Goal: Task Accomplishment & Management: Manage account settings

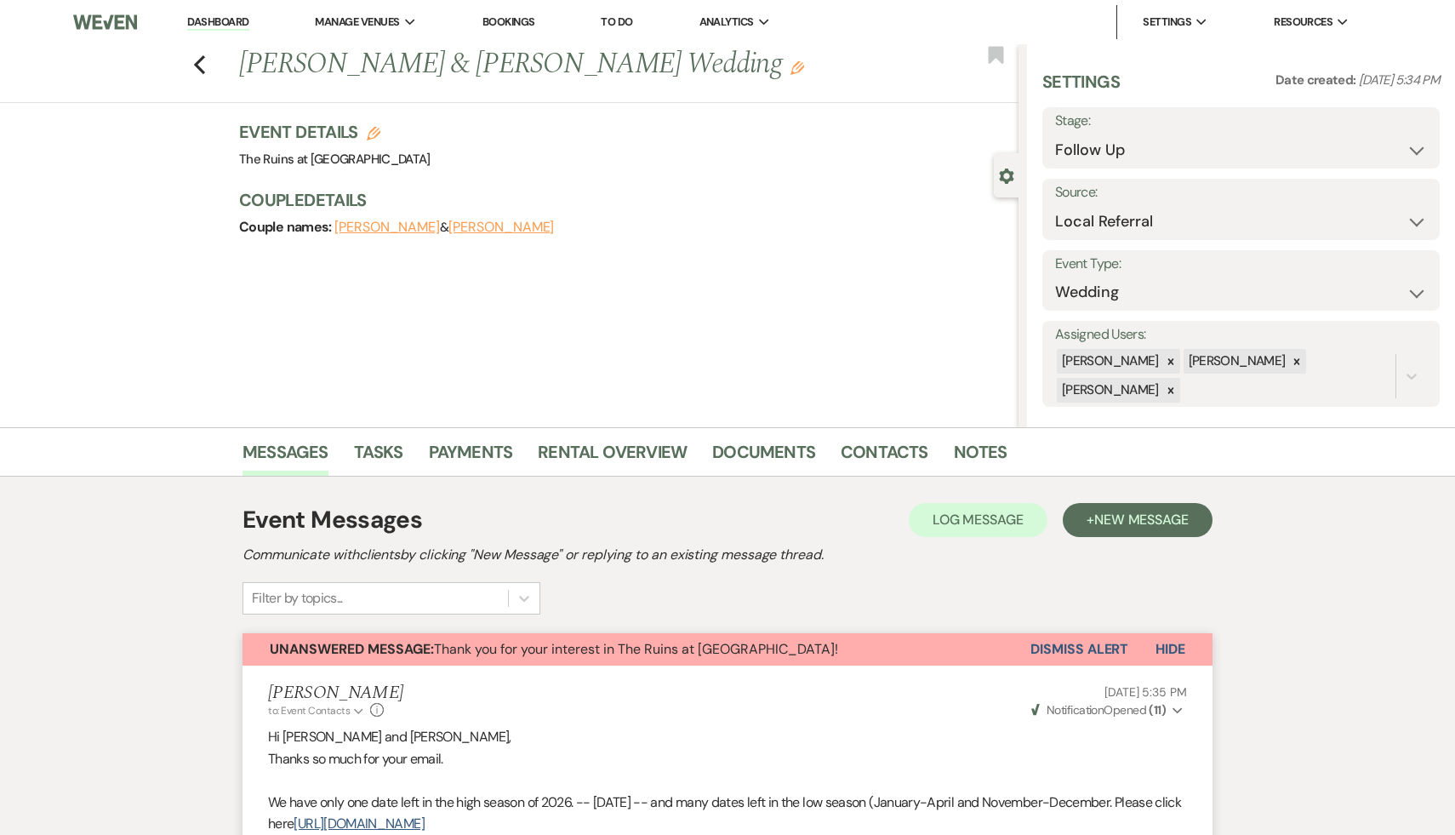
select select "9"
select select "20"
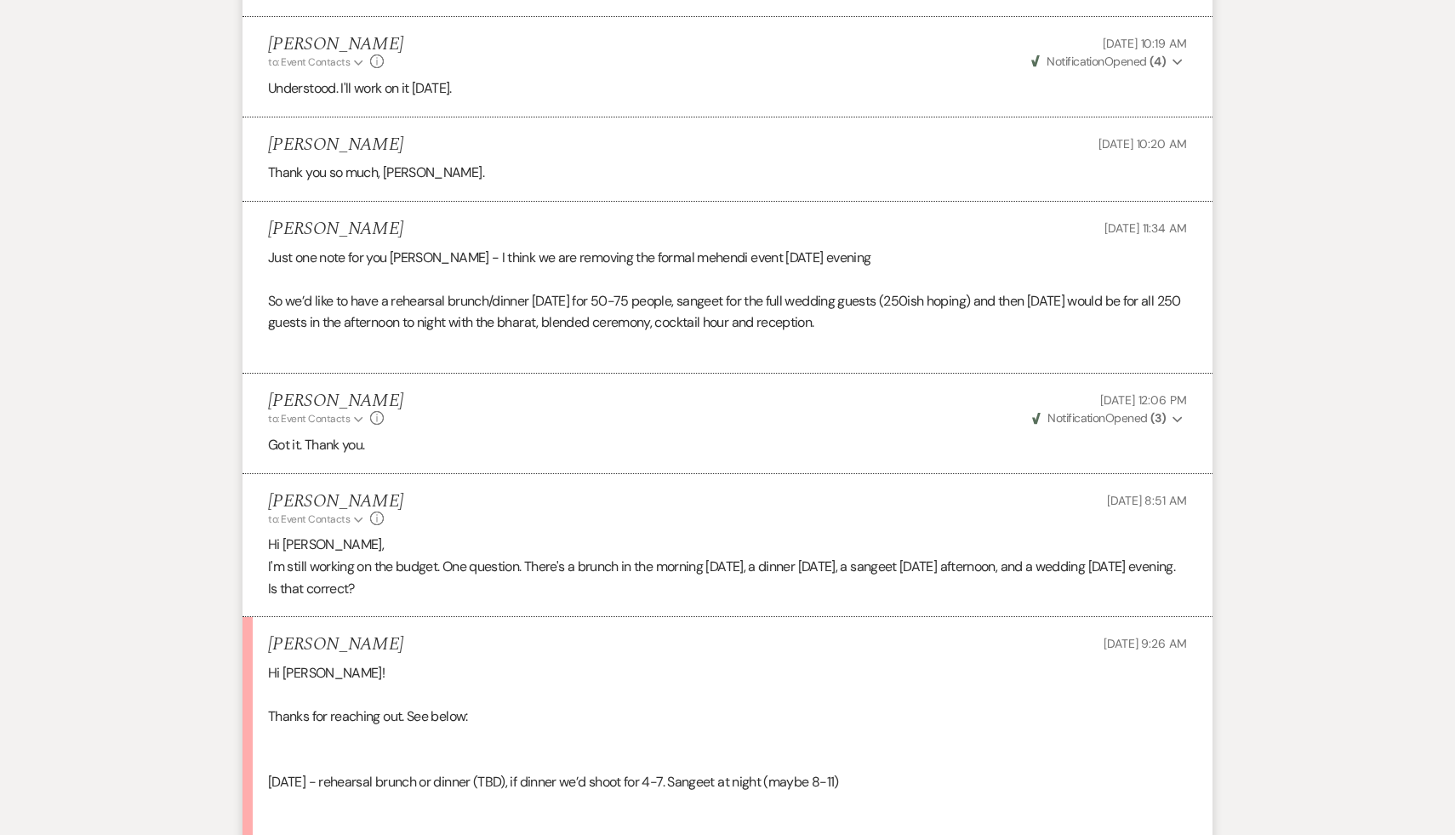
scroll to position [6448, 0]
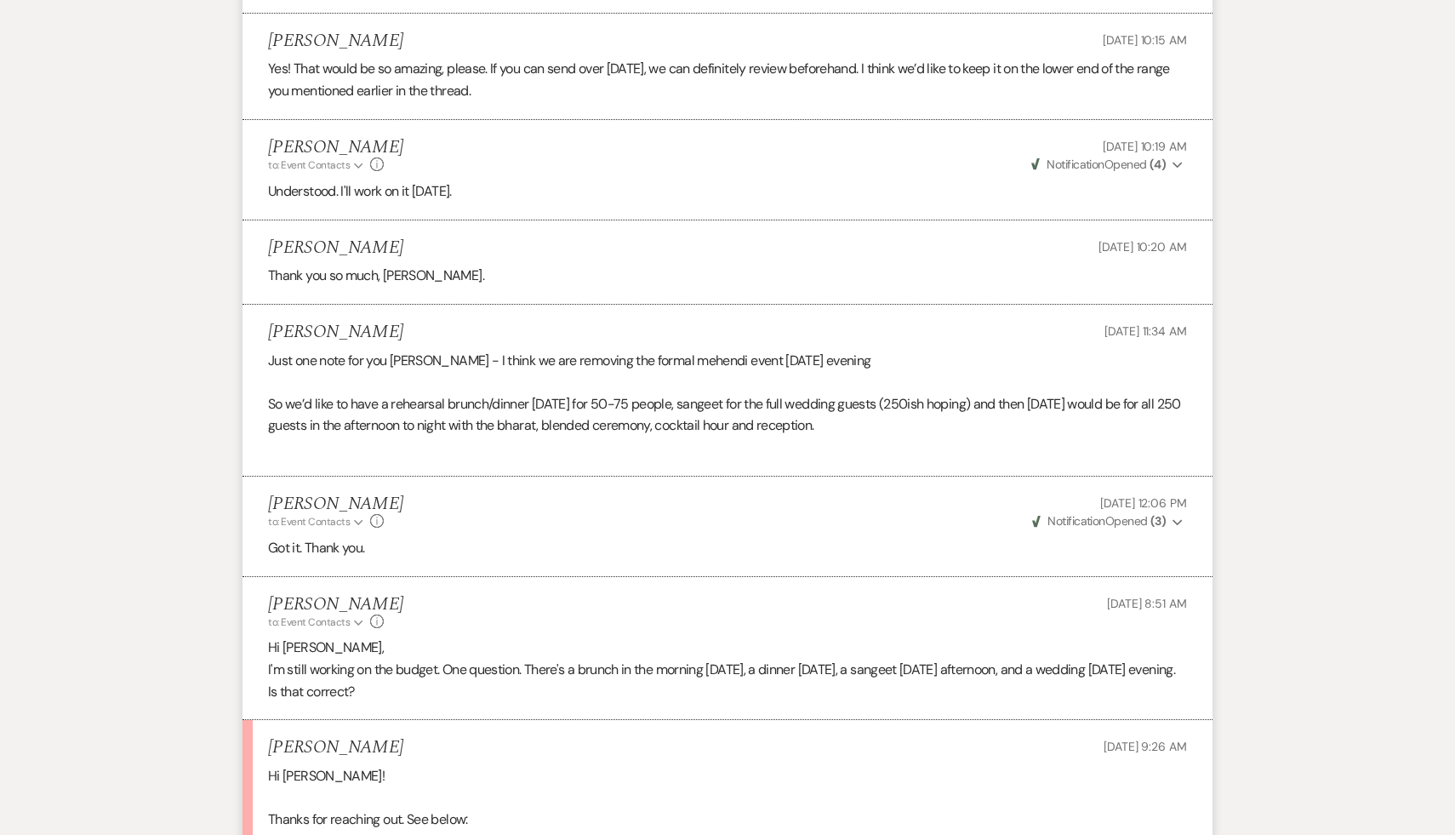
scroll to position [397, 0]
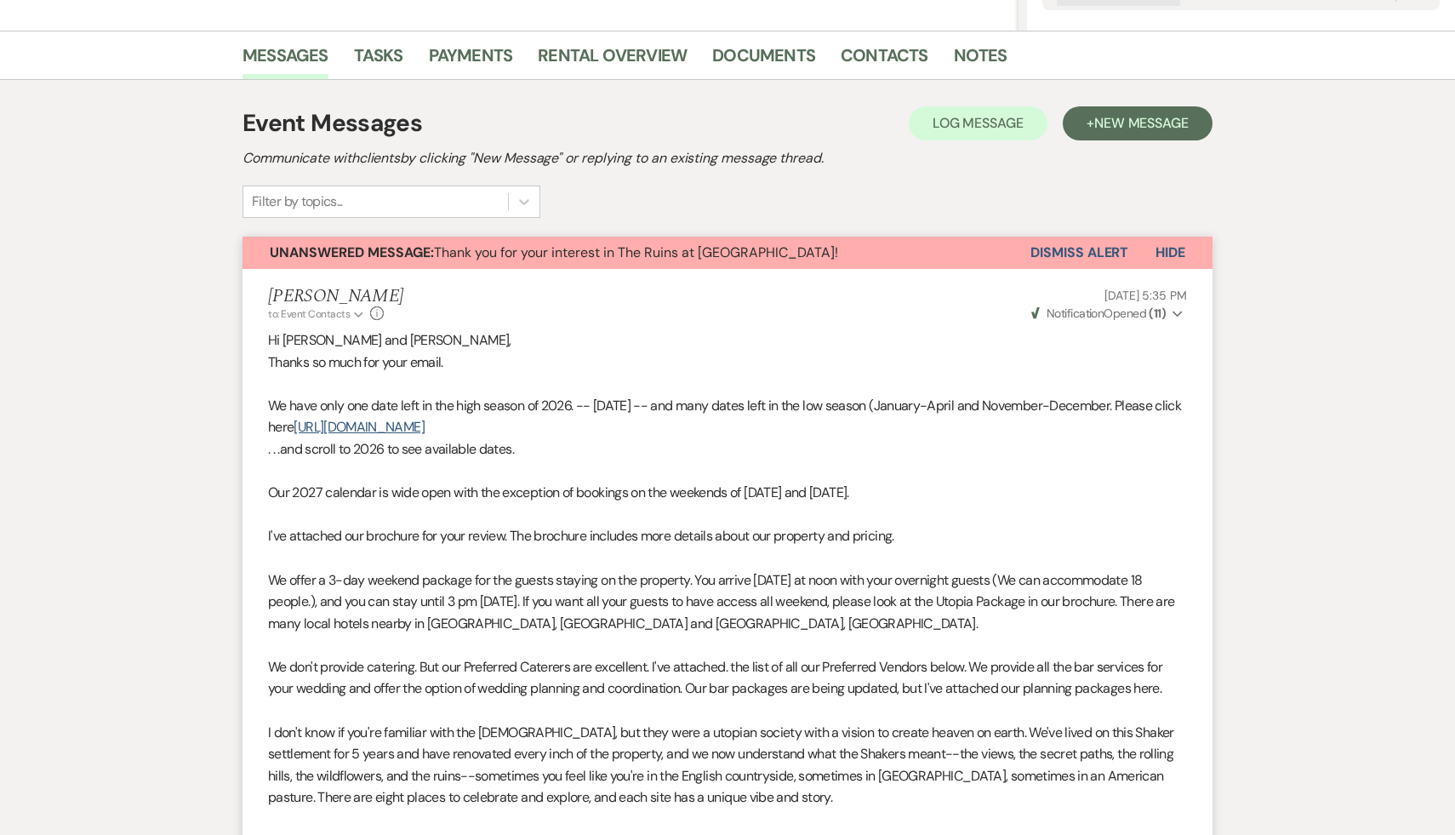
select select "9"
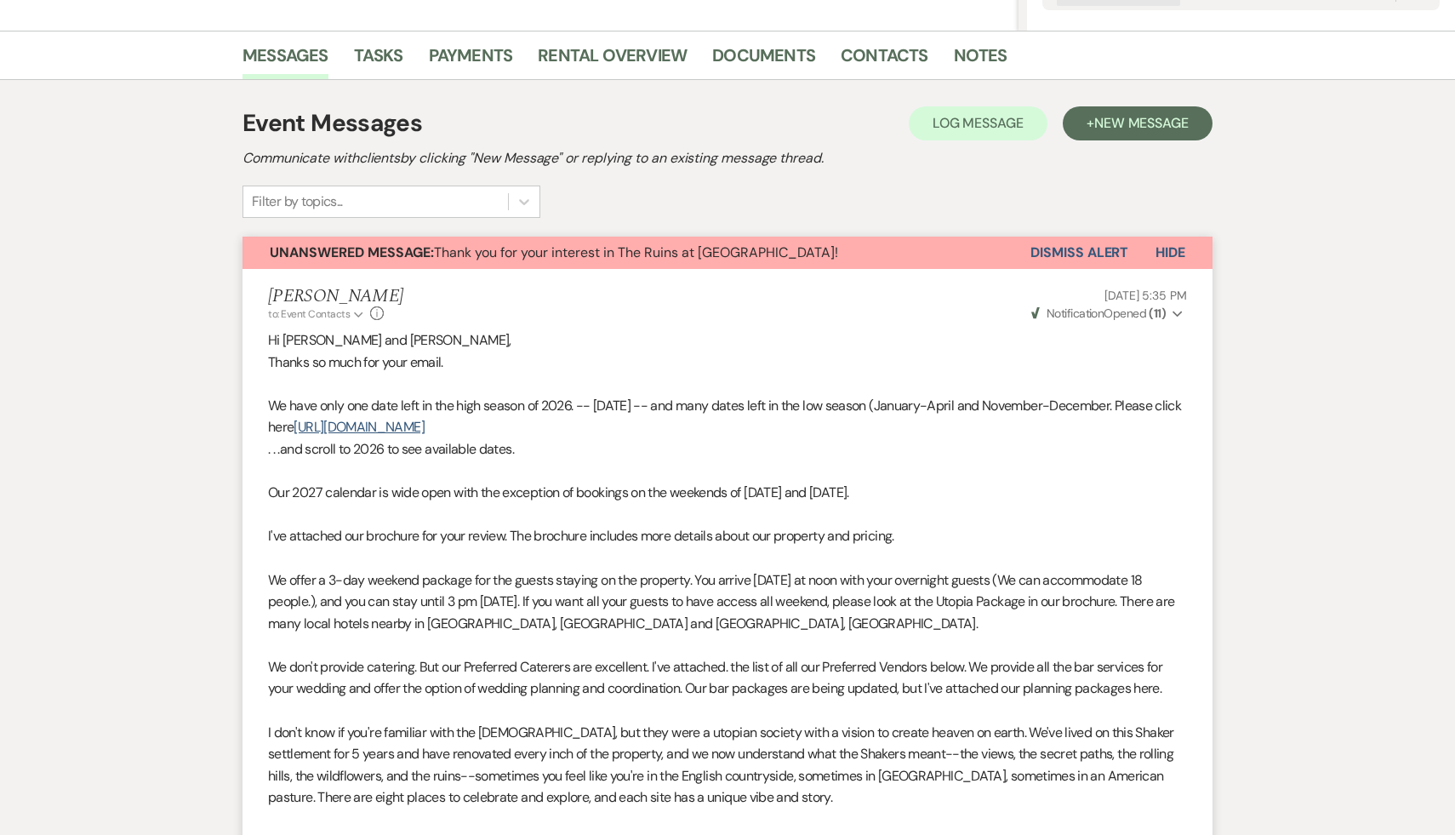
select select "9"
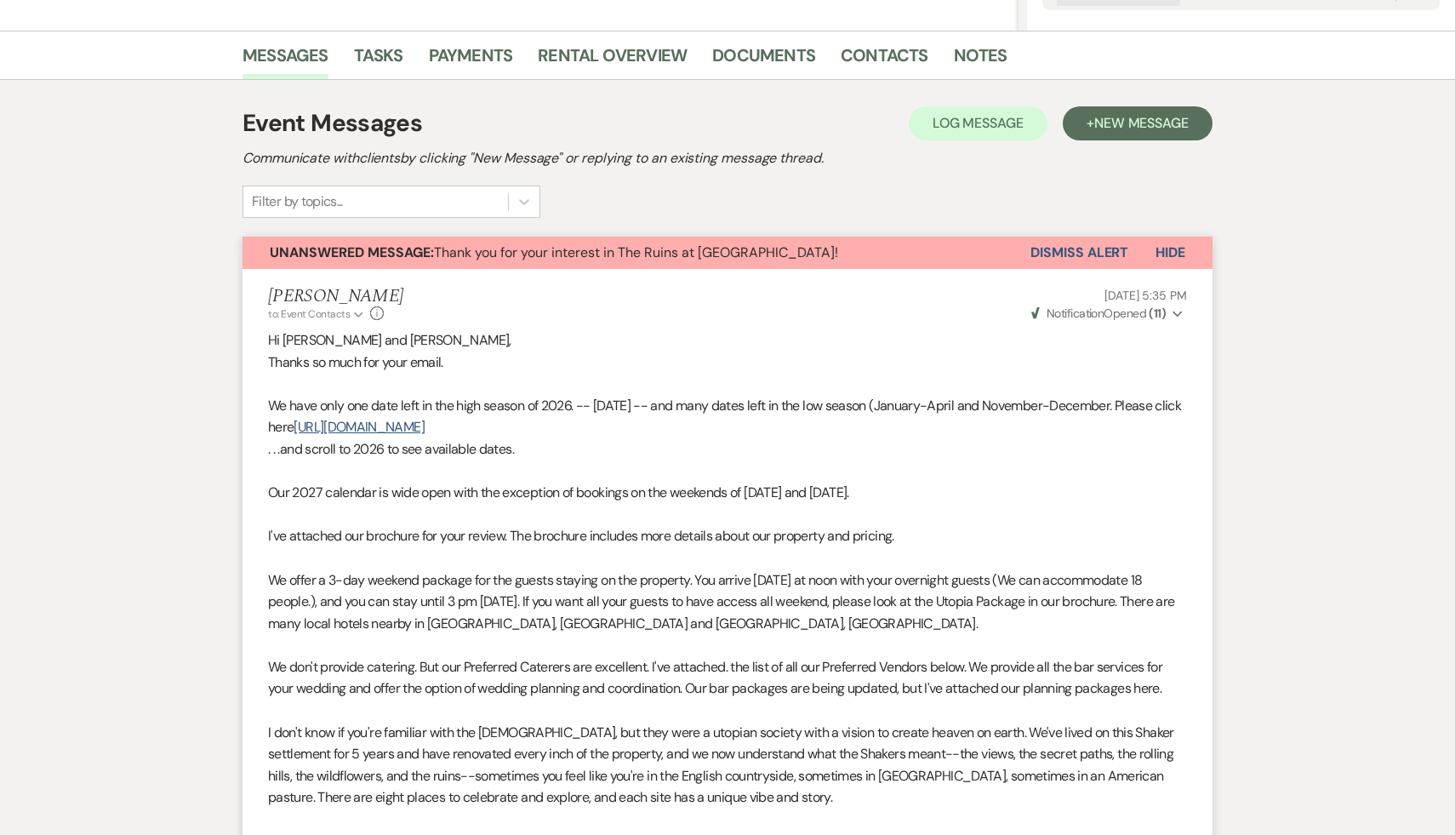
select select "9"
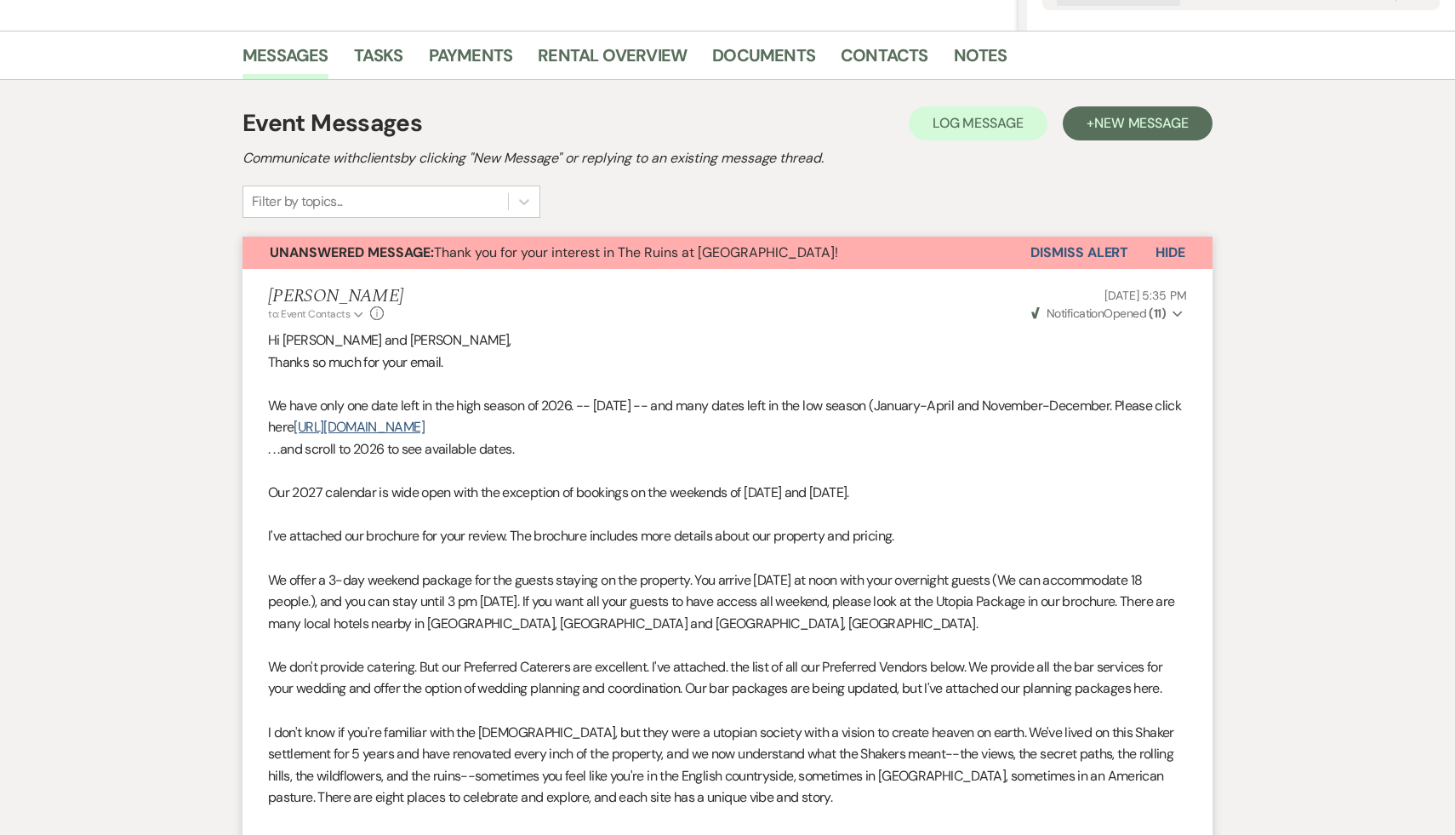
select select "9"
